Goal: Task Accomplishment & Management: Manage account settings

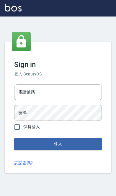
scroll to position [42, 7]
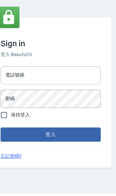
click at [14, 84] on input "電話號碼" at bounding box center [58, 92] width 88 height 16
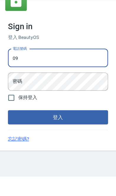
type input "0910967130"
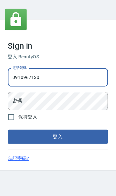
click at [15, 105] on div "密碼 密碼" at bounding box center [58, 113] width 88 height 16
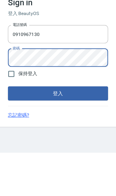
click at [17, 138] on button "登入" at bounding box center [58, 144] width 88 height 12
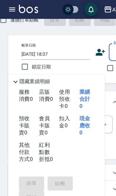
click at [95, 12] on button "AT26" at bounding box center [99, 8] width 23 height 12
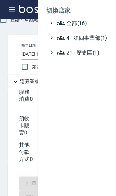
click at [56, 21] on icon at bounding box center [53, 20] width 7 height 4
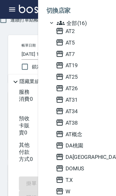
click at [63, 75] on span "AT26" at bounding box center [78, 77] width 58 height 7
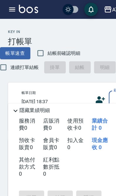
click at [12, 2] on button "button" at bounding box center [11, 8] width 12 height 12
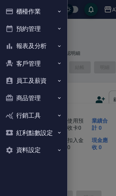
click at [17, 70] on button "員工及薪資" at bounding box center [29, 70] width 54 height 15
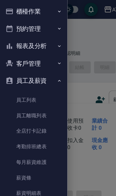
click at [17, 86] on link "員工列表" at bounding box center [29, 88] width 54 height 14
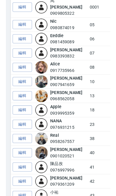
scroll to position [68, 0]
